Goal: Find specific page/section: Find specific page/section

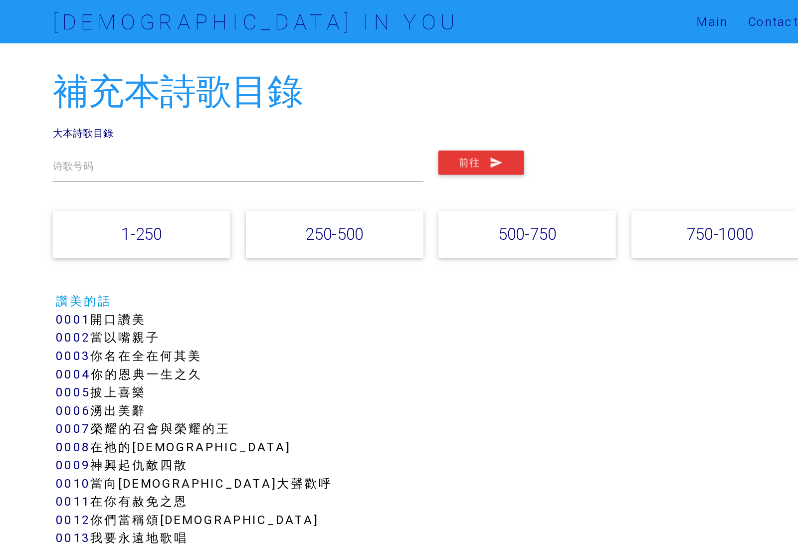
click at [306, 176] on link "250-500" at bounding box center [327, 173] width 43 height 14
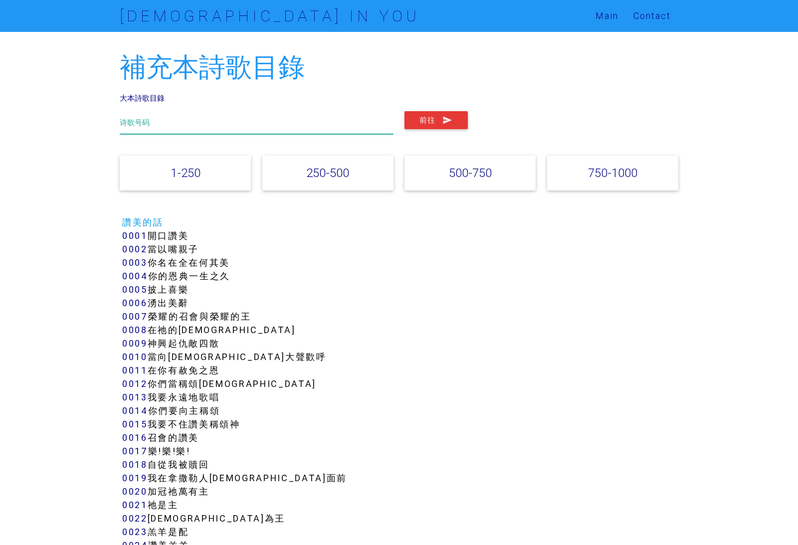
click at [143, 116] on input "text" at bounding box center [257, 122] width 274 height 23
click at [426, 120] on button "前往" at bounding box center [436, 120] width 63 height 18
click at [117, 123] on div "154 诗歌号码" at bounding box center [256, 126] width 285 height 30
click at [139, 123] on input "154" at bounding box center [257, 122] width 274 height 23
click at [135, 129] on input "154" at bounding box center [257, 122] width 274 height 23
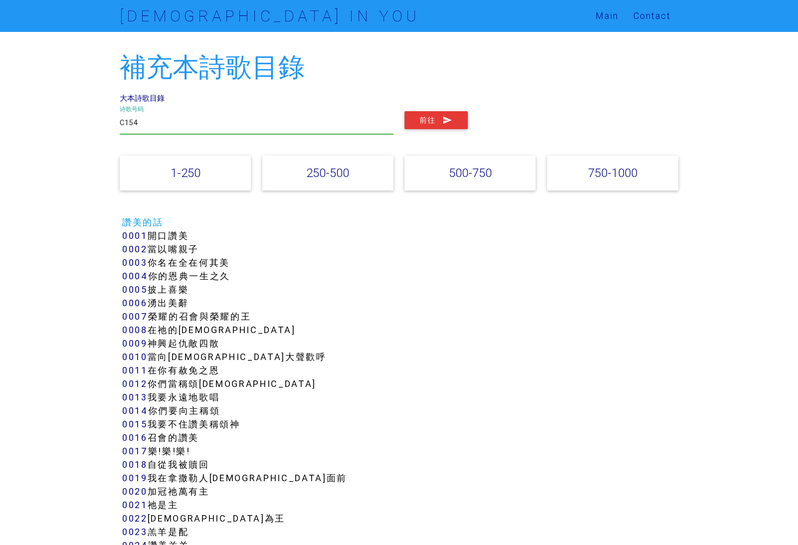
type input "C154"
click at [436, 124] on button "前往" at bounding box center [436, 120] width 63 height 18
click at [175, 175] on link "1-250" at bounding box center [186, 173] width 30 height 14
click at [329, 174] on link "250-500" at bounding box center [327, 173] width 43 height 14
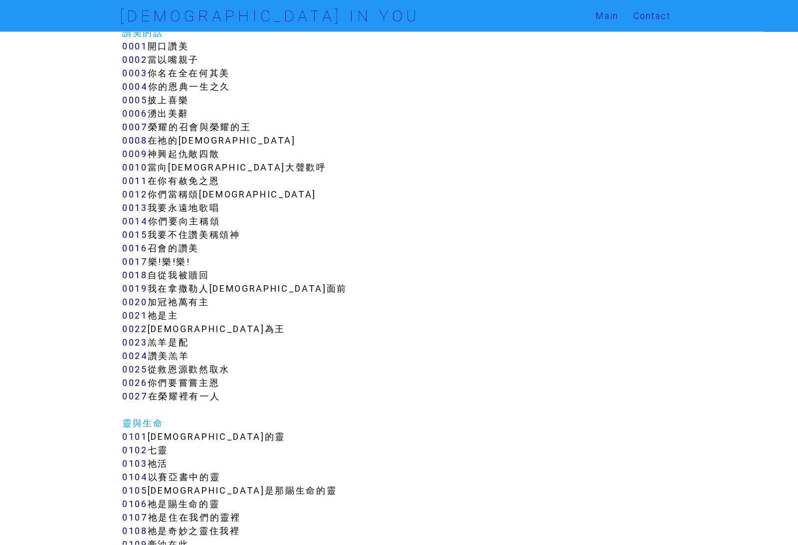
scroll to position [190, 0]
click at [139, 300] on link "0020" at bounding box center [134, 301] width 25 height 11
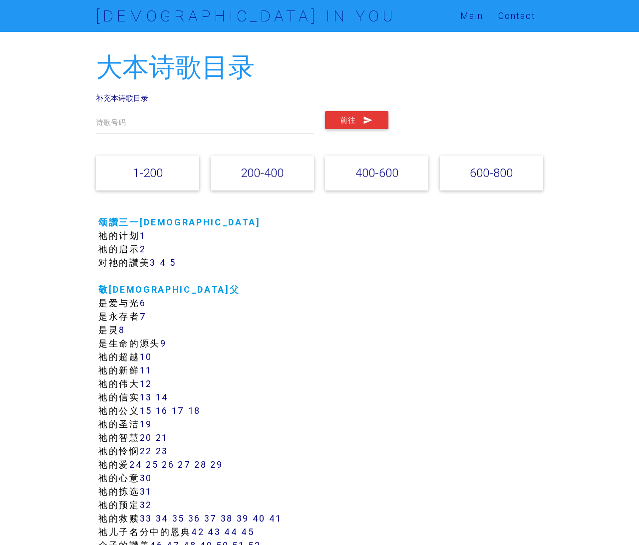
click at [144, 234] on link "1" at bounding box center [143, 235] width 6 height 11
